Goal: Task Accomplishment & Management: Use online tool/utility

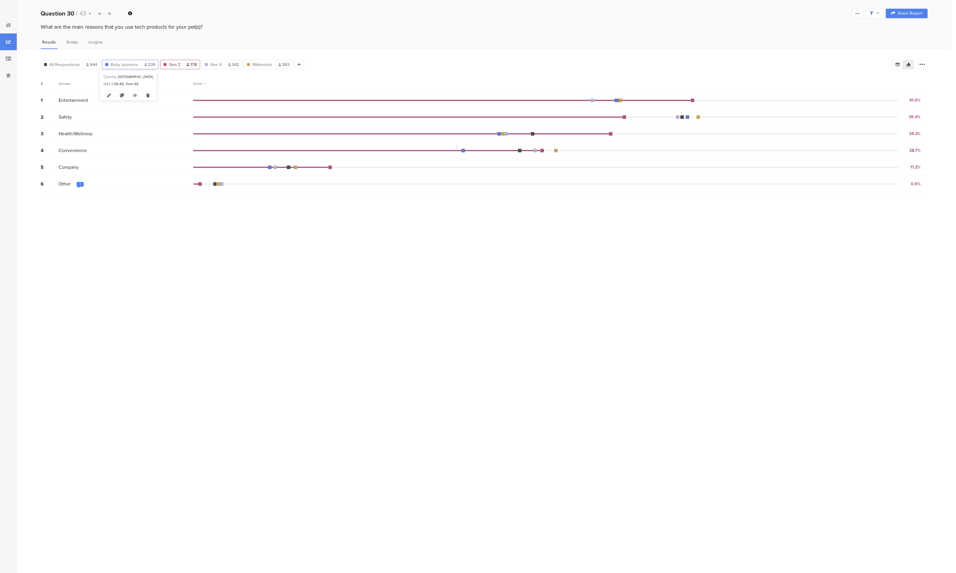
click at [117, 65] on span "Baby boomers" at bounding box center [125, 65] width 28 height 6
type input "Baby boomers"
click at [80, 65] on div "All Respondents 944" at bounding box center [70, 65] width 59 height 6
click at [73, 62] on span "All Respondents" at bounding box center [64, 65] width 30 height 6
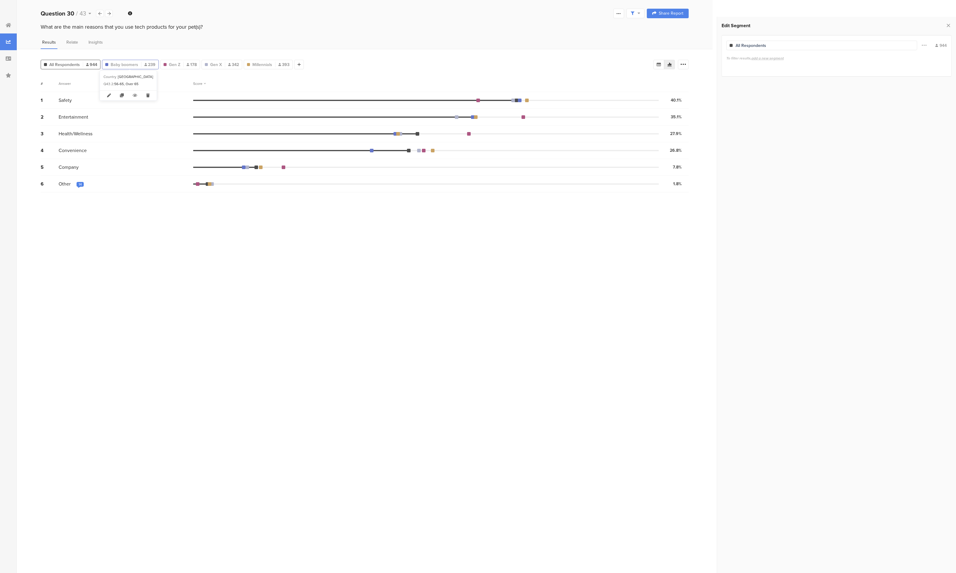
click at [127, 65] on span "Baby boomers" at bounding box center [125, 65] width 28 height 6
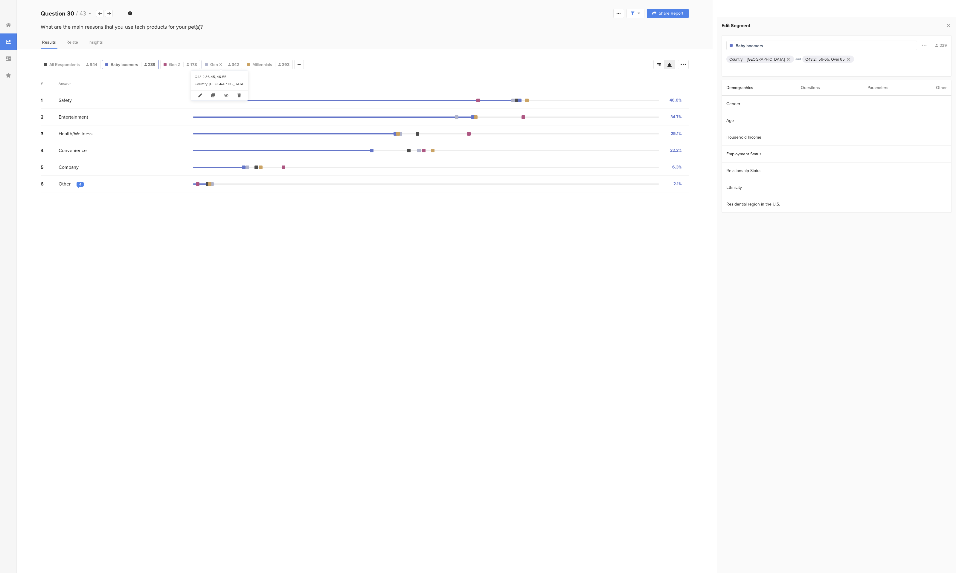
click at [214, 64] on span "Gen X" at bounding box center [216, 65] width 12 height 6
type input "Gen X"
click at [739, 123] on section "Age" at bounding box center [836, 120] width 229 height 17
click at [729, 138] on div "36-45" at bounding box center [836, 138] width 214 height 6
click at [725, 88] on icon at bounding box center [723, 86] width 4 height 5
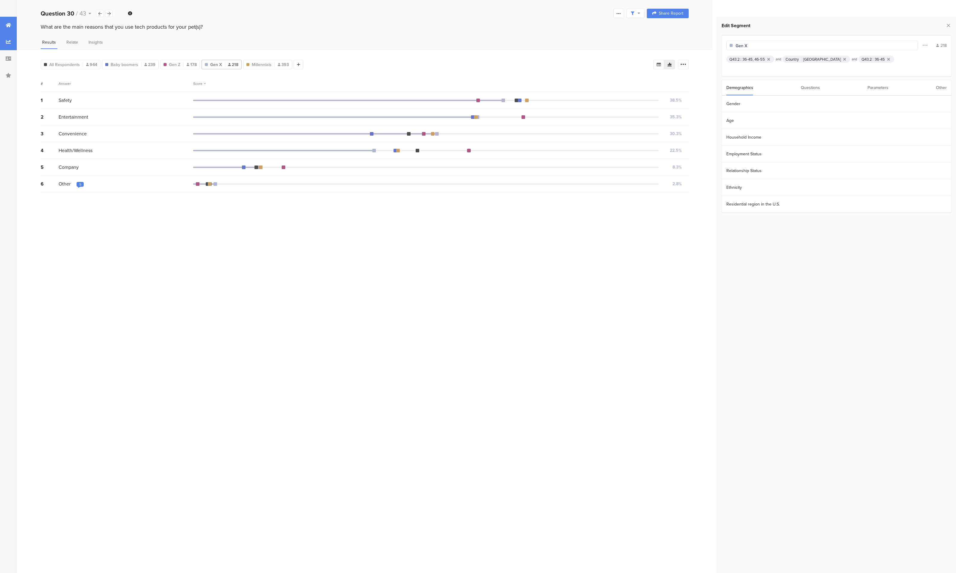
click at [6, 26] on icon at bounding box center [8, 25] width 5 height 5
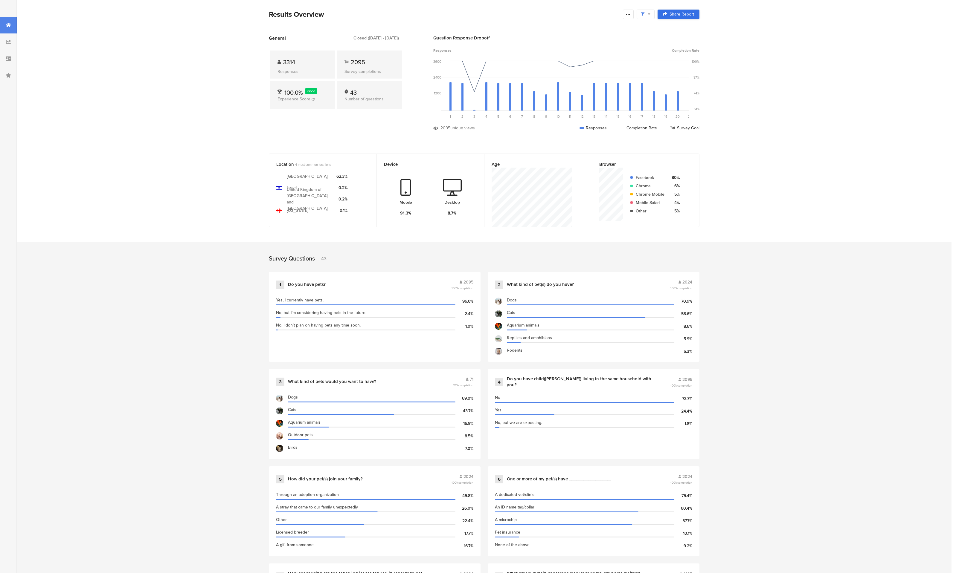
click at [680, 15] on span "Share Report" at bounding box center [681, 14] width 25 height 4
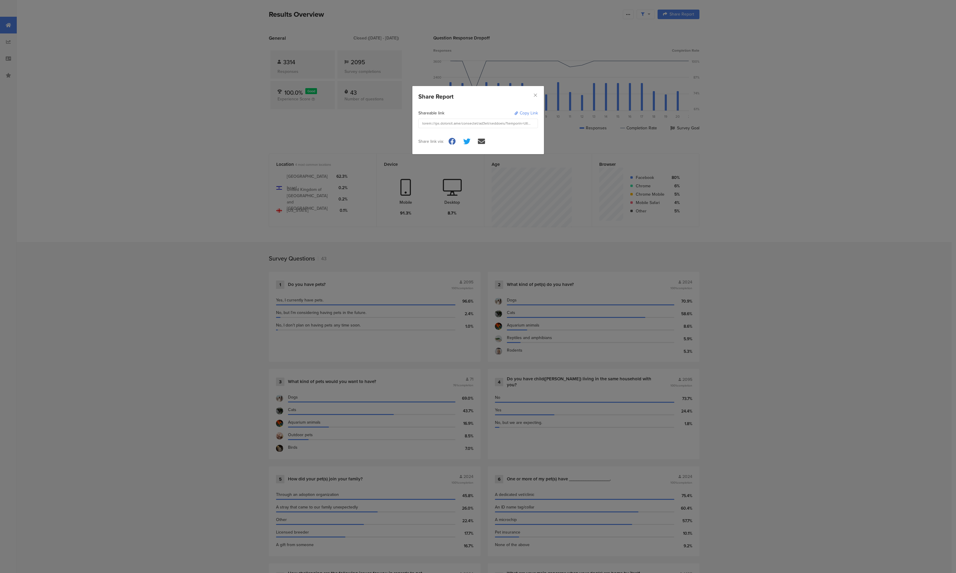
click at [538, 94] on div "Share Report" at bounding box center [478, 95] width 132 height 18
click at [535, 94] on icon "Close" at bounding box center [535, 95] width 5 height 5
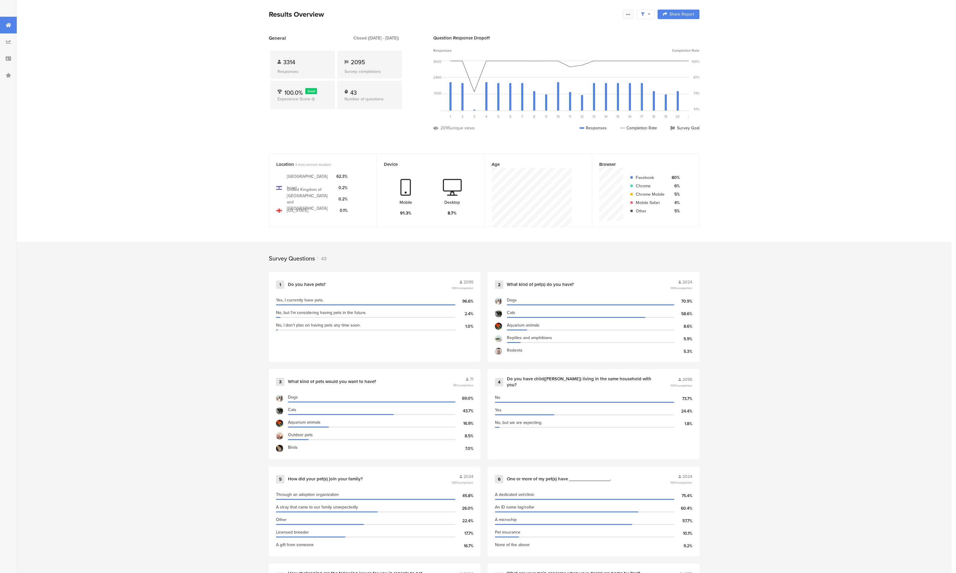
click at [628, 14] on icon at bounding box center [628, 14] width 5 height 5
